Goal: Task Accomplishment & Management: Complete application form

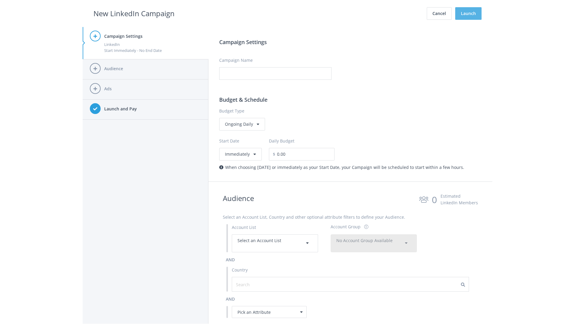
click at [469, 13] on button "Launch" at bounding box center [468, 13] width 26 height 13
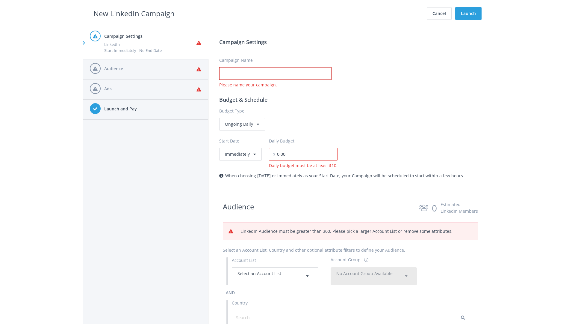
click at [275, 73] on input "Campaign Name" at bounding box center [275, 73] width 112 height 13
click at [134, 13] on h2 "New LinkedIn Campaign" at bounding box center [133, 13] width 81 height 11
type input "Campaign Name"
click at [134, 13] on h2 "New LinkedIn Campaign" at bounding box center [133, 13] width 81 height 11
click at [275, 276] on span "Select an Account List" at bounding box center [260, 273] width 44 height 6
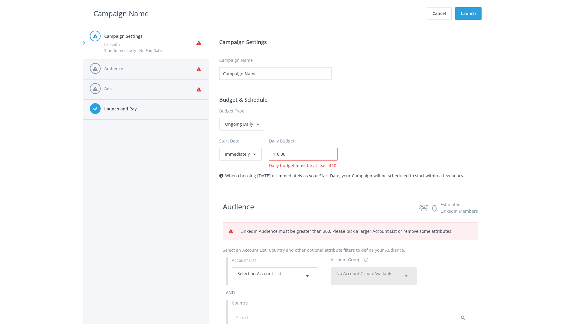
click at [374, 270] on span "No Account Group Available" at bounding box center [364, 273] width 56 height 6
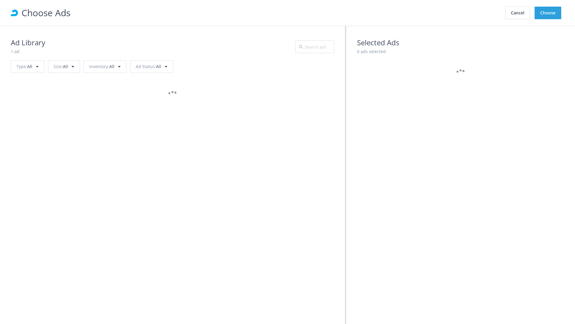
scroll to position [270, 0]
click at [548, 13] on button "Choose" at bounding box center [548, 13] width 27 height 13
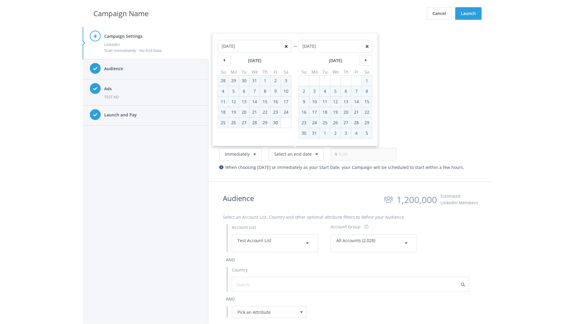
click at [121, 13] on h2 "Campaign Name" at bounding box center [120, 13] width 55 height 11
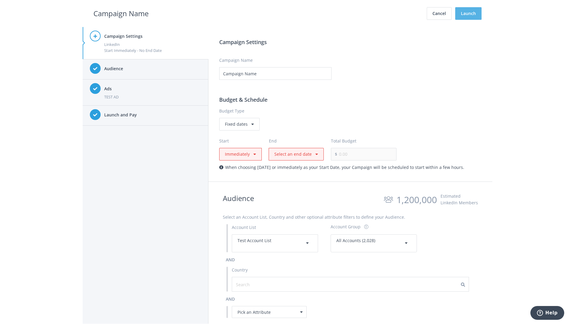
click at [469, 13] on button "Launch" at bounding box center [468, 13] width 26 height 13
